Goal: Task Accomplishment & Management: Manage account settings

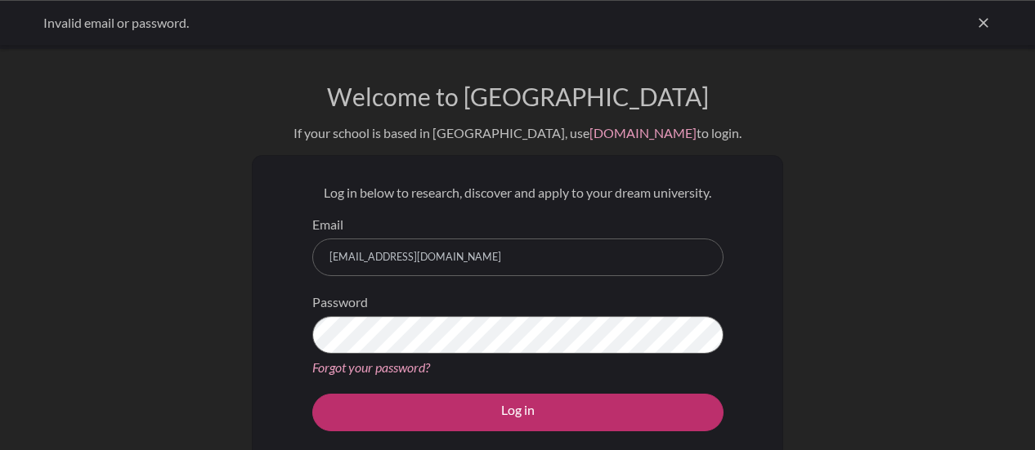
click at [369, 364] on link "Forgot your password?" at bounding box center [371, 368] width 118 height 16
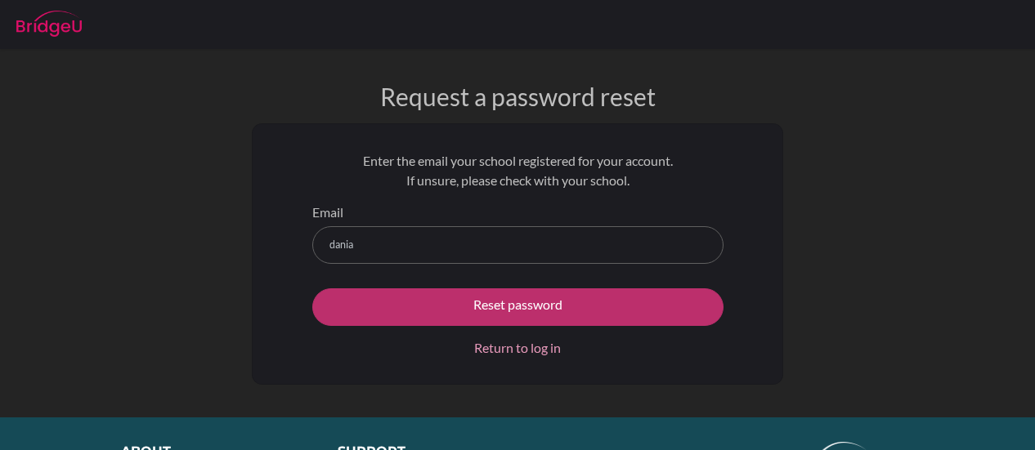
type input "[EMAIL_ADDRESS][DOMAIN_NAME]"
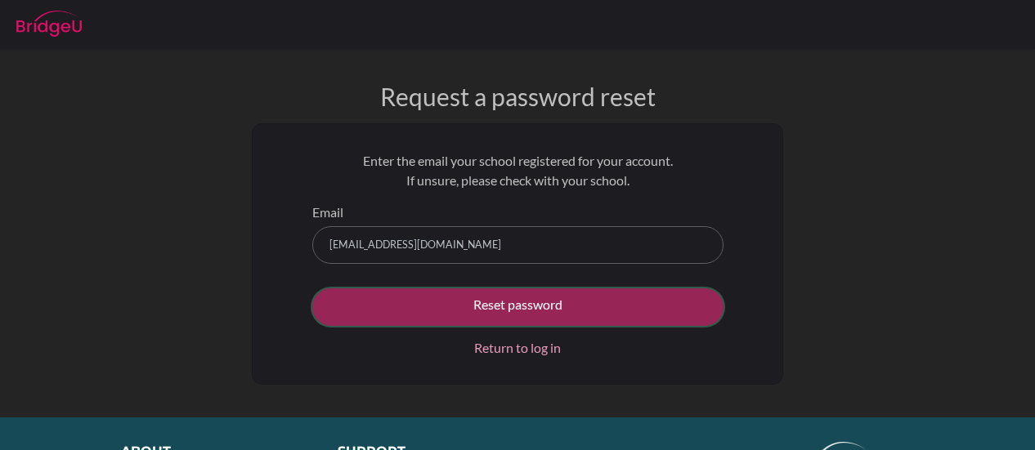
click at [463, 307] on button "Reset password" at bounding box center [517, 308] width 411 height 38
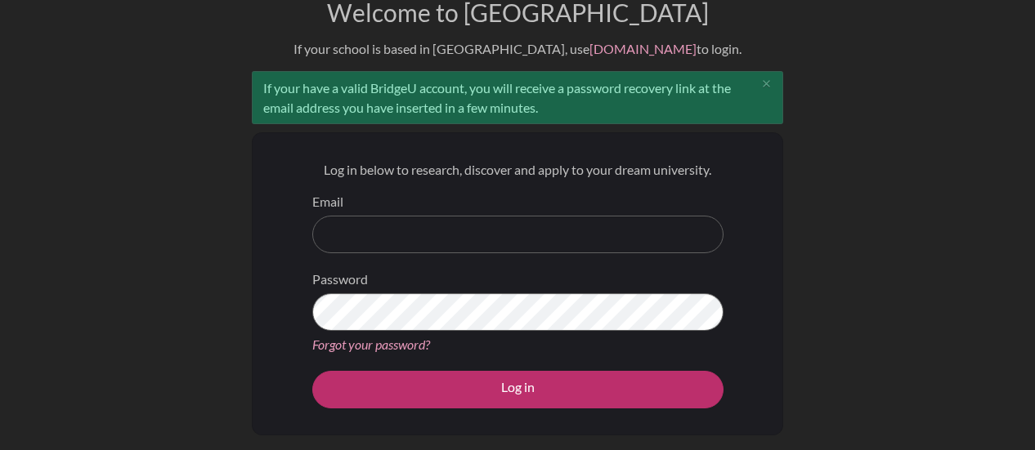
scroll to position [83, 0]
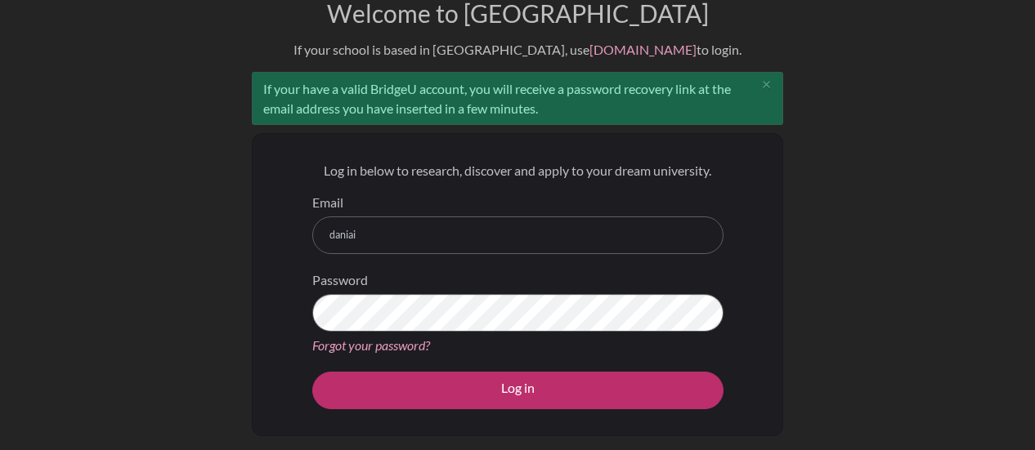
type input "daniairfan3497@pristineschool.com"
click at [312, 372] on button "Log in" at bounding box center [517, 391] width 411 height 38
